Goal: Task Accomplishment & Management: Use online tool/utility

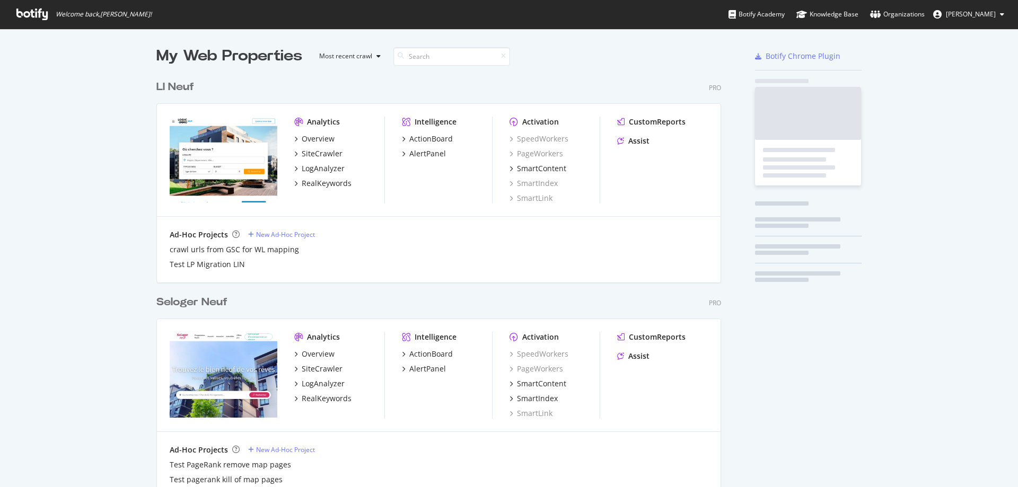
scroll to position [2994, 565]
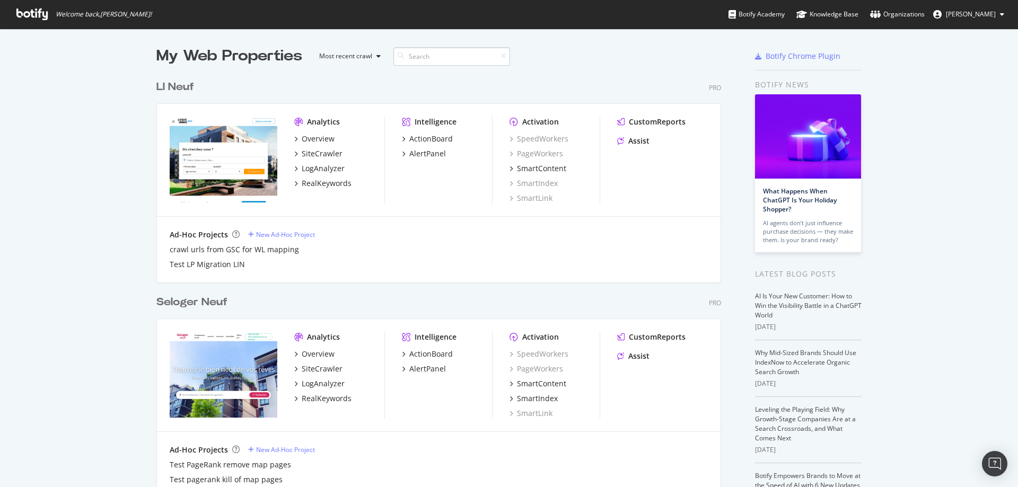
click at [447, 56] on input at bounding box center [451, 56] width 117 height 19
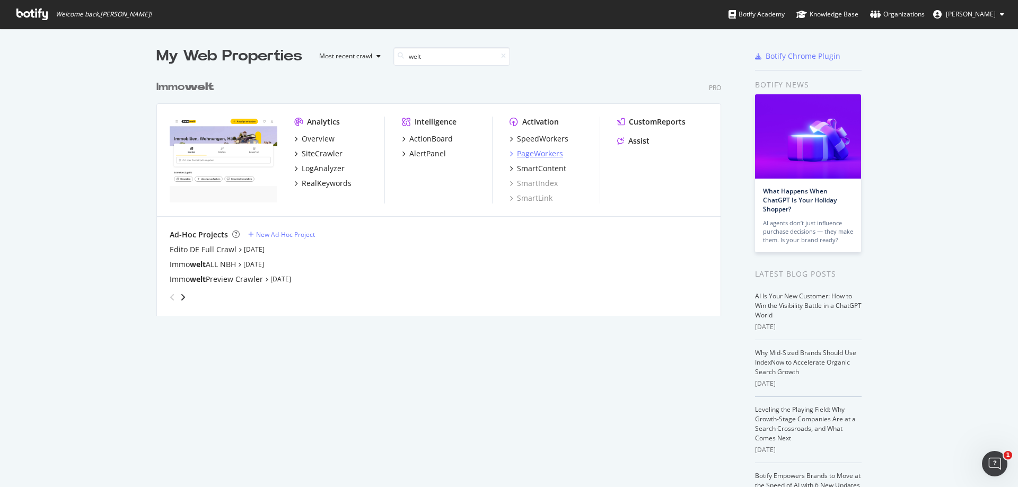
type input "welt"
click at [533, 154] on div "PageWorkers" at bounding box center [540, 153] width 46 height 11
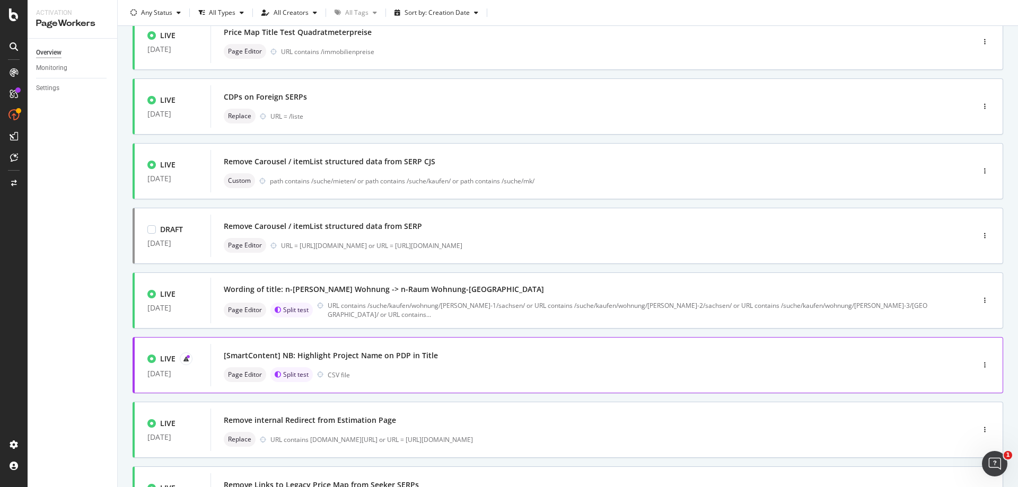
scroll to position [159, 0]
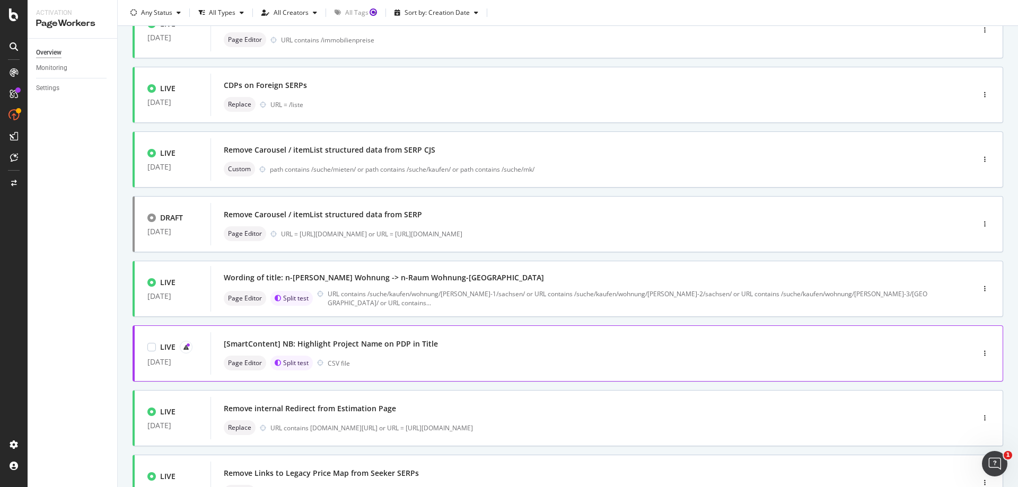
click at [515, 351] on div "[SmartContent] NB: Highlight Project Name on PDP in Title" at bounding box center [576, 344] width 705 height 15
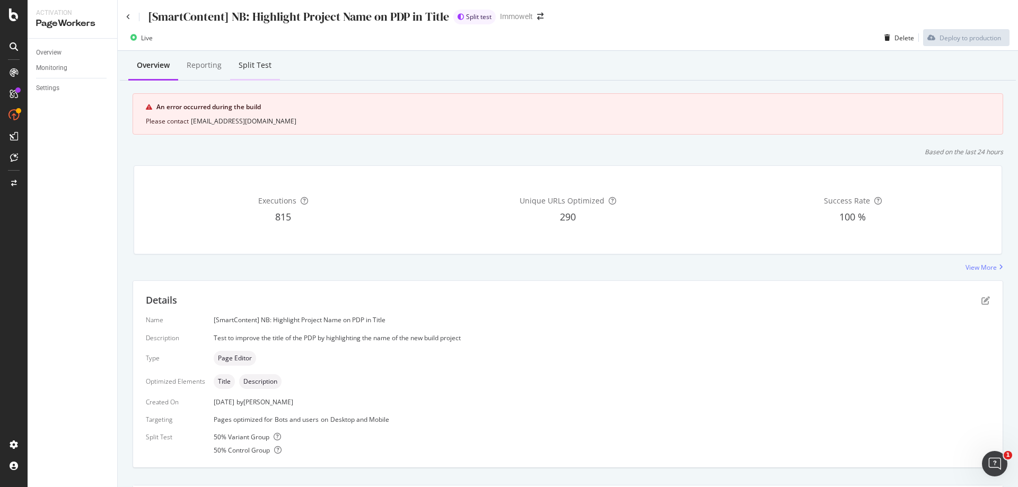
click at [248, 68] on div "Split Test" at bounding box center [255, 65] width 33 height 11
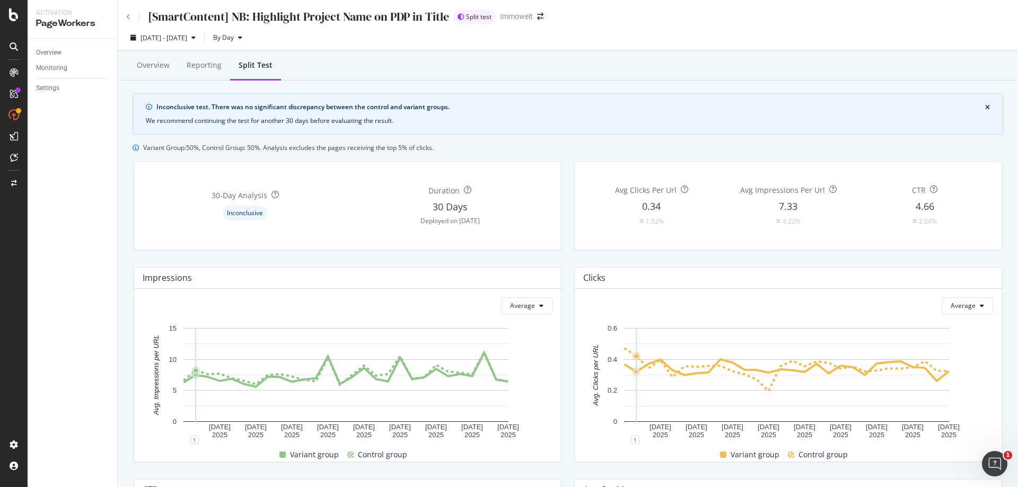
click at [129, 17] on icon at bounding box center [128, 17] width 4 height 6
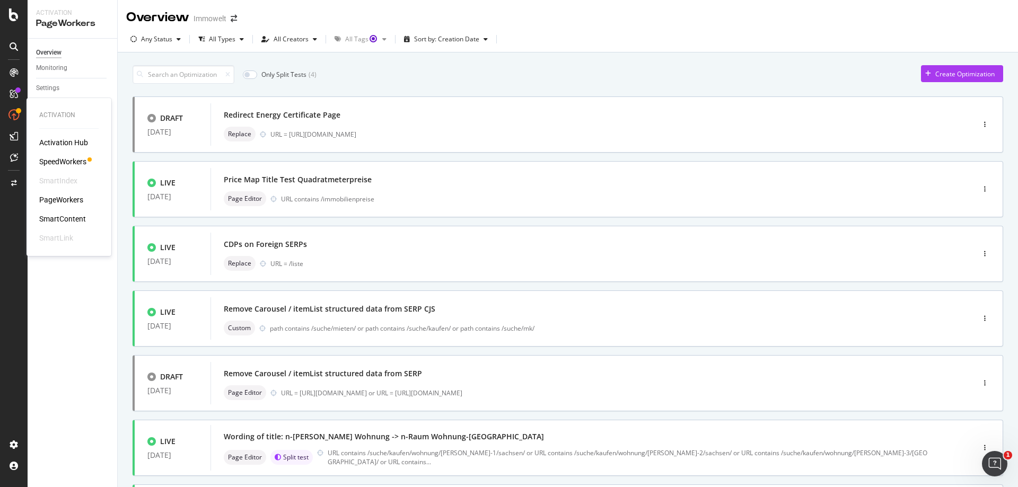
click at [84, 218] on div "SmartContent" at bounding box center [62, 219] width 47 height 11
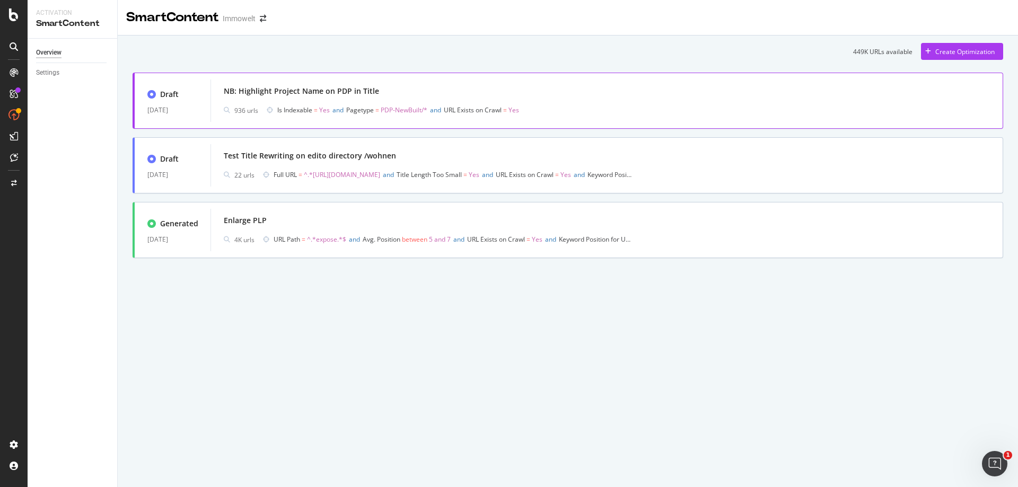
click at [623, 95] on div "NB: Highlight Project Name on PDP in Title" at bounding box center [607, 91] width 766 height 15
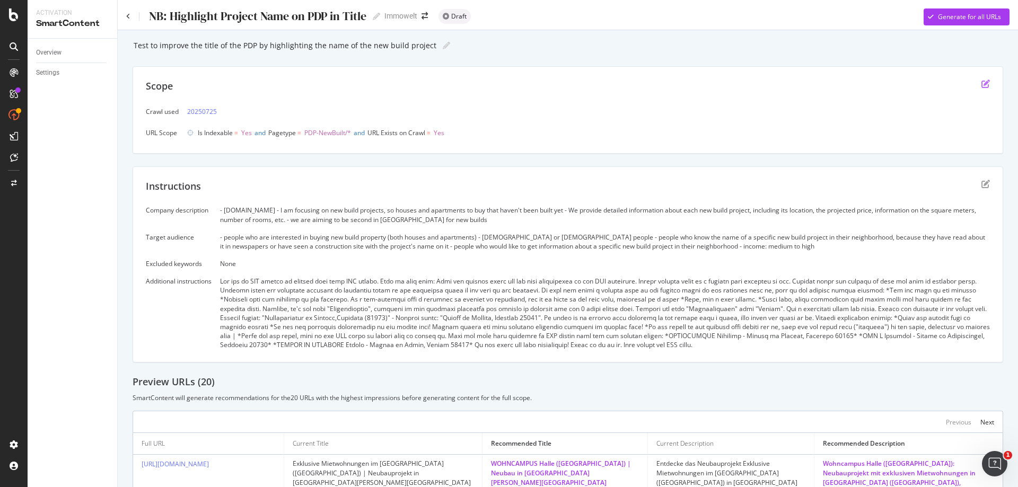
click at [981, 85] on icon "edit" at bounding box center [985, 84] width 8 height 8
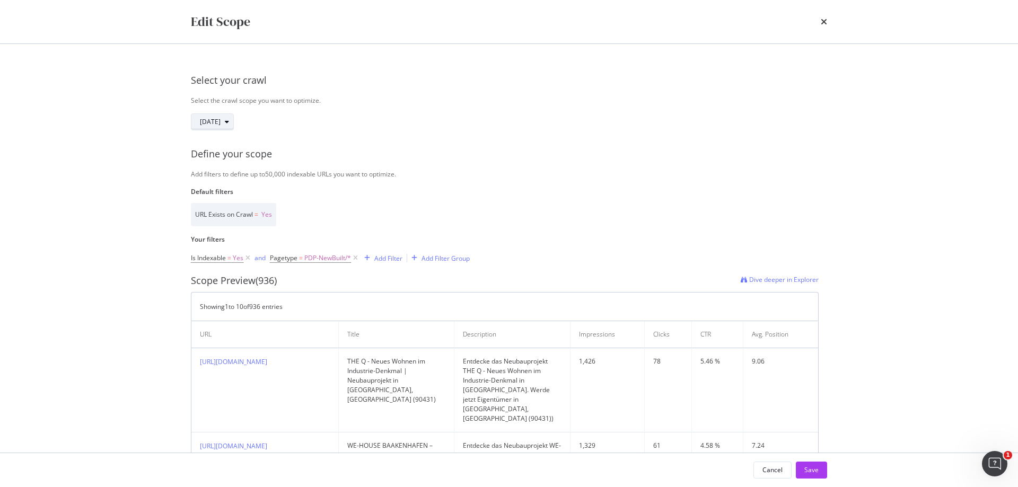
click at [229, 122] on icon "modal" at bounding box center [227, 122] width 4 height 6
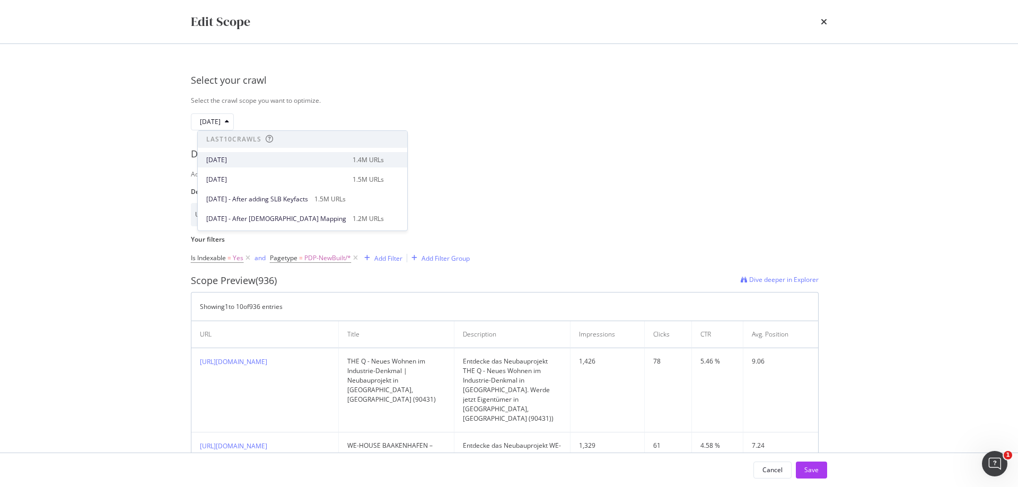
click at [261, 161] on div "[DATE]" at bounding box center [276, 160] width 140 height 10
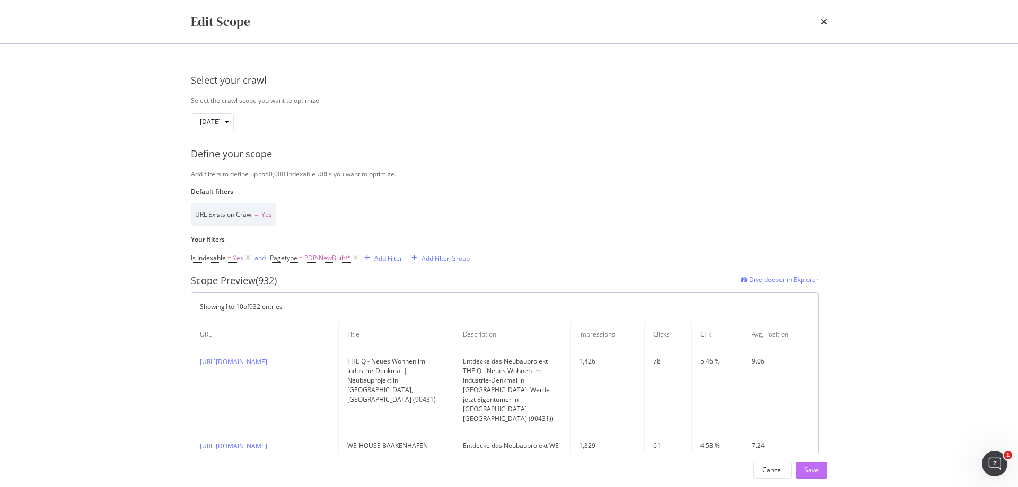
click at [811, 467] on div "Save" at bounding box center [811, 469] width 14 height 9
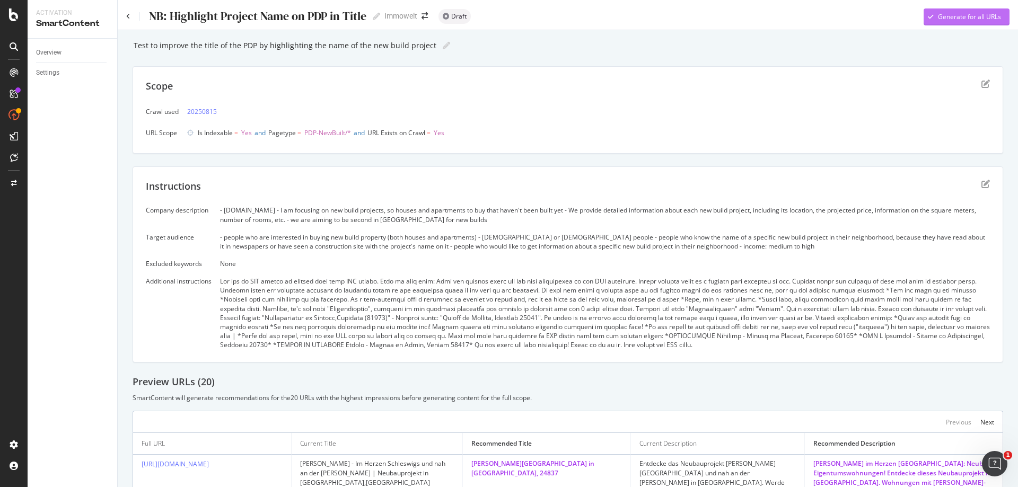
click at [973, 17] on div "Generate for all URLs" at bounding box center [969, 16] width 63 height 9
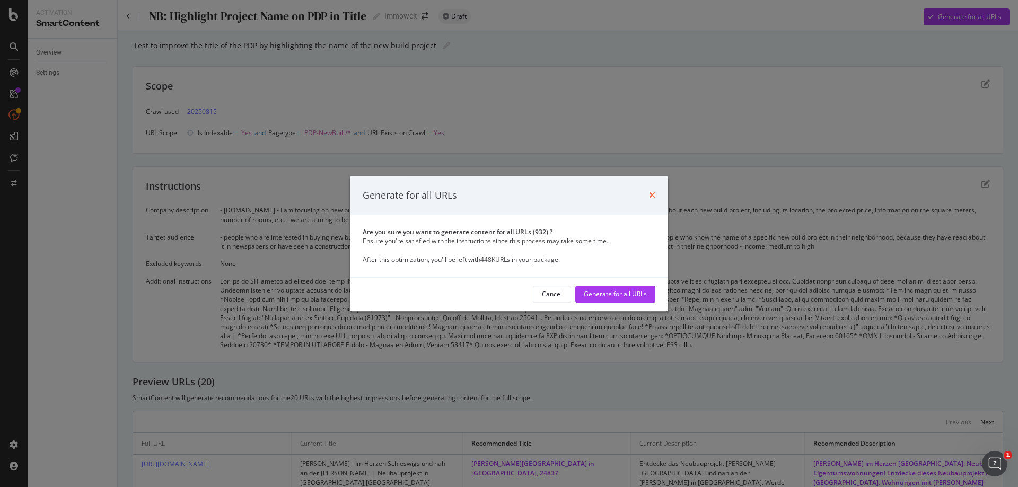
click at [654, 197] on icon "times" at bounding box center [652, 195] width 6 height 8
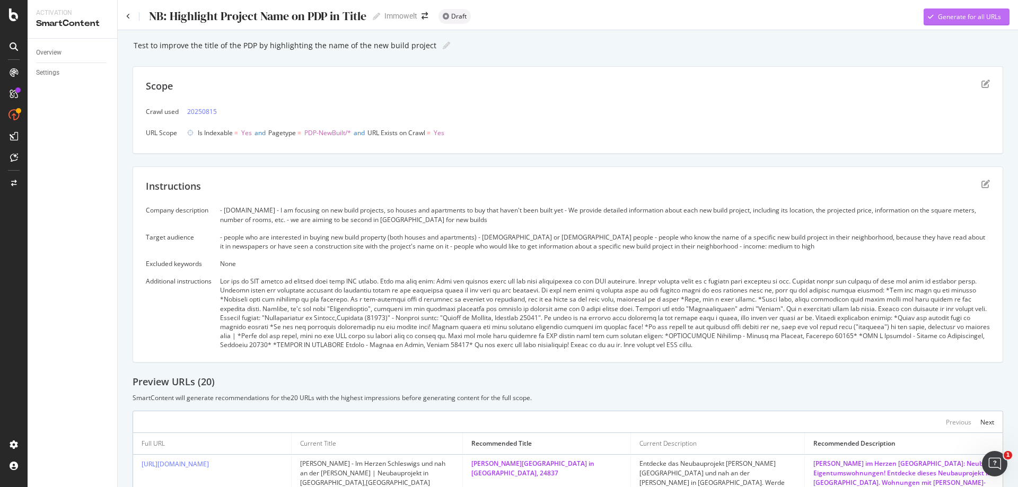
click at [979, 21] on div "Generate for all URLs" at bounding box center [969, 16] width 63 height 9
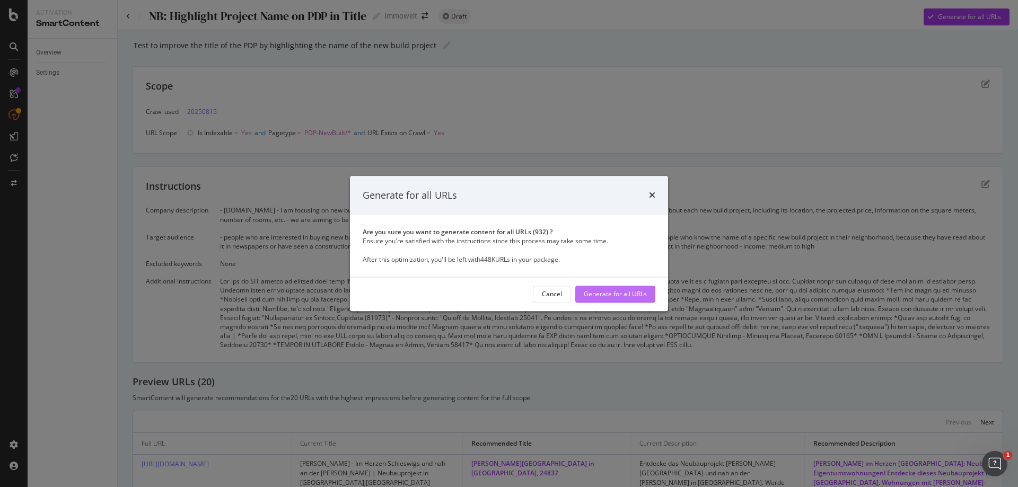
click at [646, 293] on div "Generate for all URLs" at bounding box center [615, 294] width 63 height 9
